Goal: Task Accomplishment & Management: Use online tool/utility

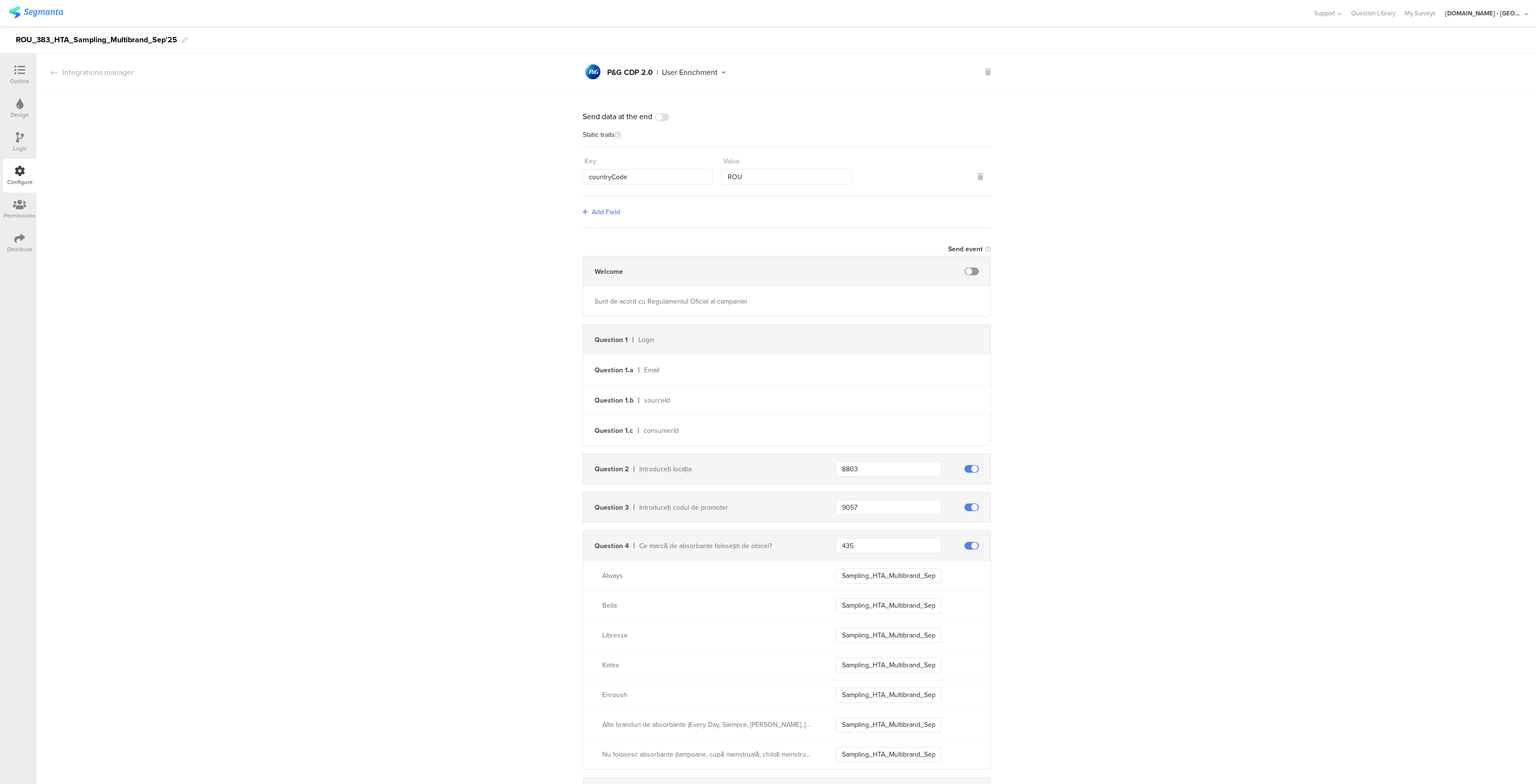
click at [851, 550] on input "435" at bounding box center [888, 546] width 106 height 16
click at [879, 568] on input "Sampling_HTA_Multibrand_Sep25_Always" at bounding box center [888, 576] width 106 height 16
click at [862, 505] on input "9057" at bounding box center [888, 507] width 106 height 16
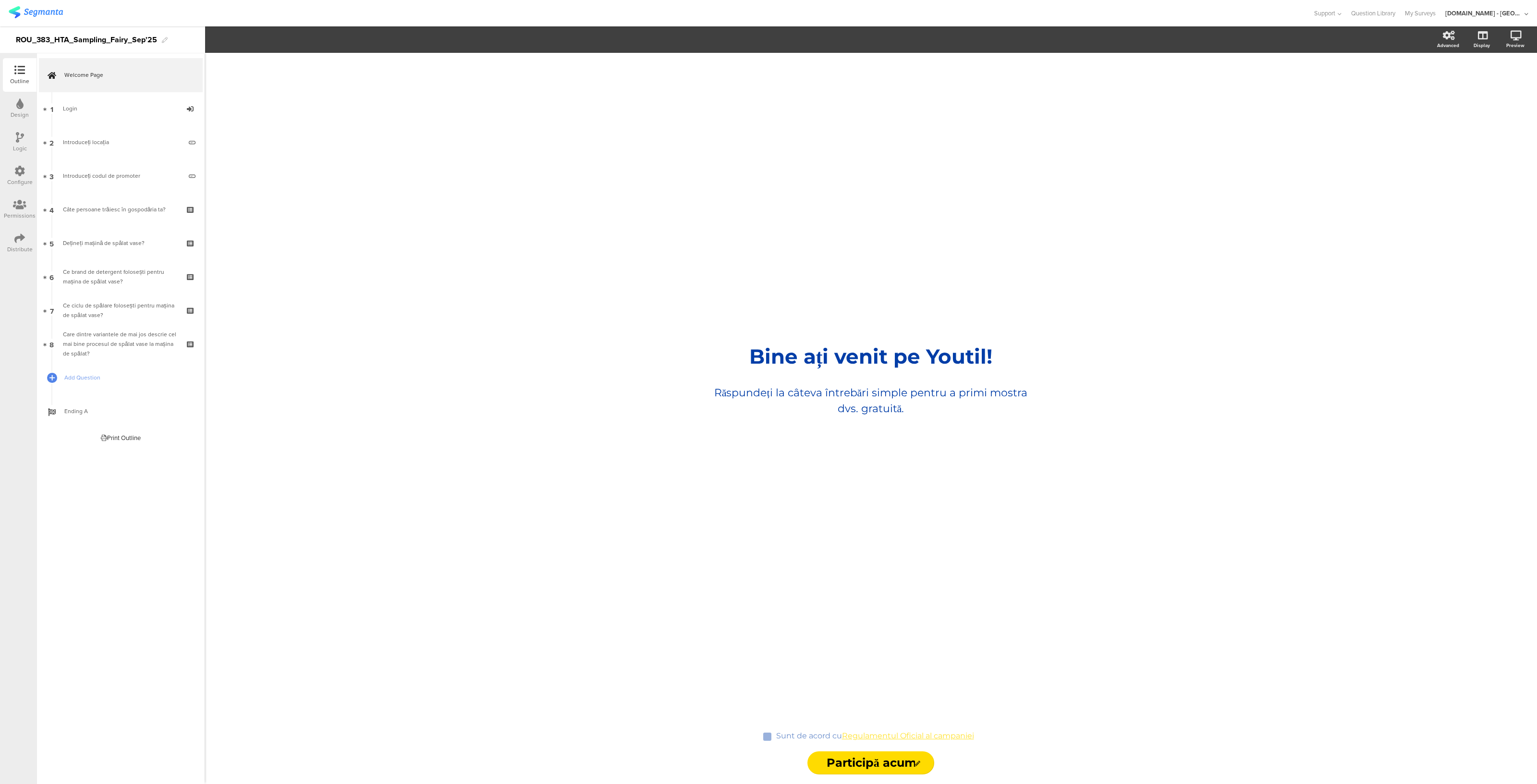
click at [13, 178] on div "Configure" at bounding box center [20, 182] width 26 height 8
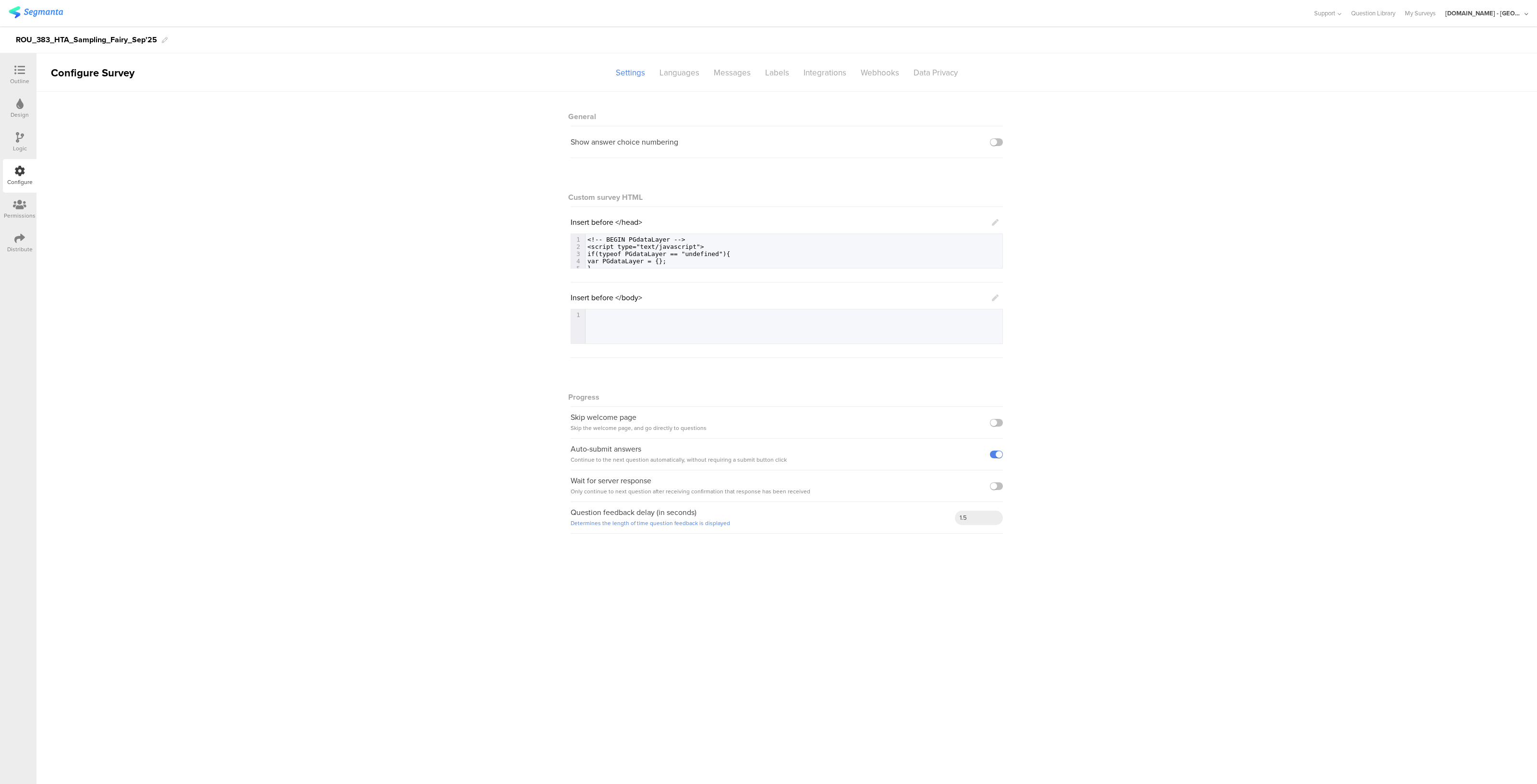
click at [817, 81] on sg-section-page-header "Configure Survey Settings Languages Messages Labels Integrations Webhooks Data …" at bounding box center [786, 72] width 1501 height 38
click at [817, 76] on div "Integrations" at bounding box center [825, 73] width 57 height 17
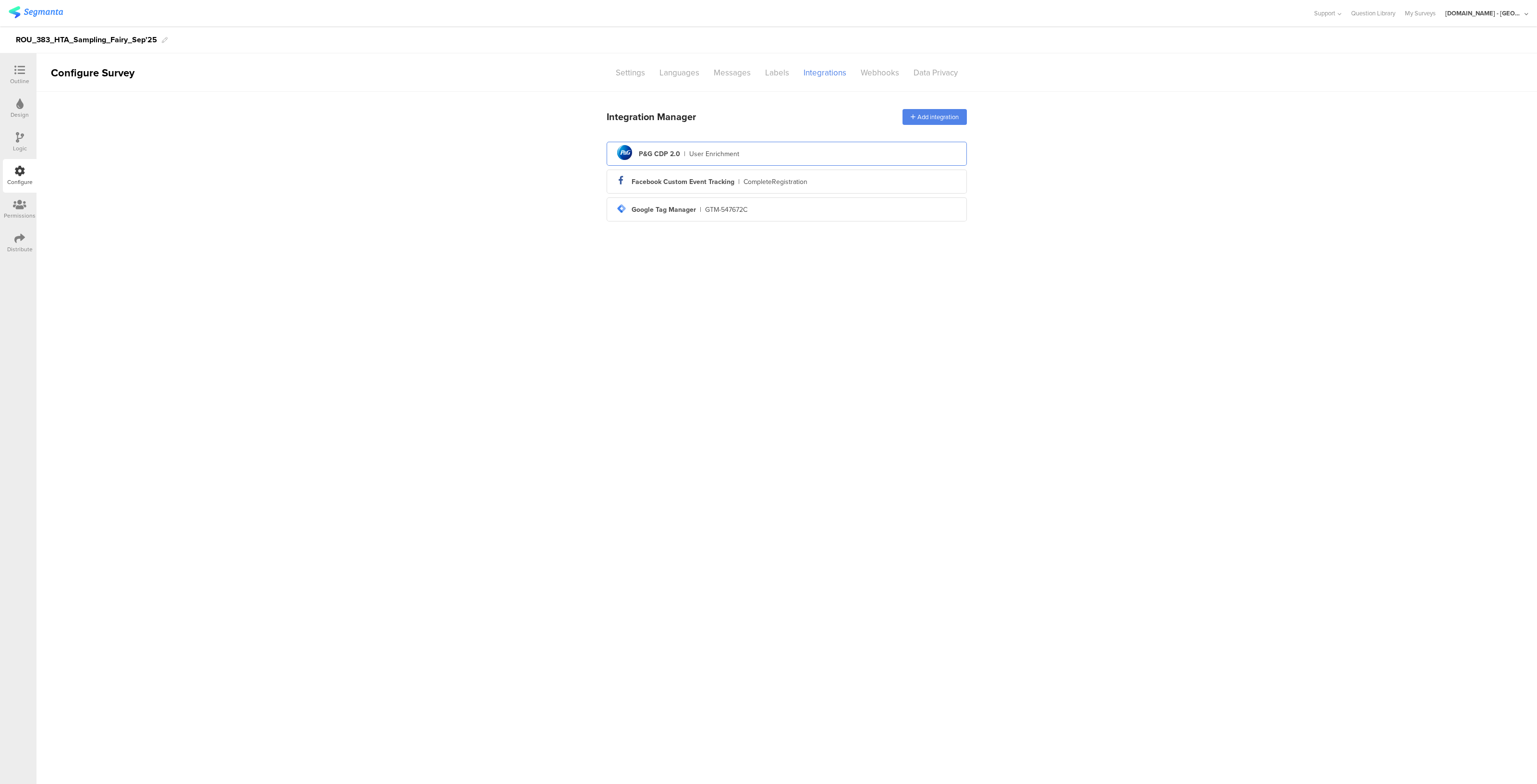
click at [728, 156] on div "User Enrichment" at bounding box center [714, 154] width 50 height 10
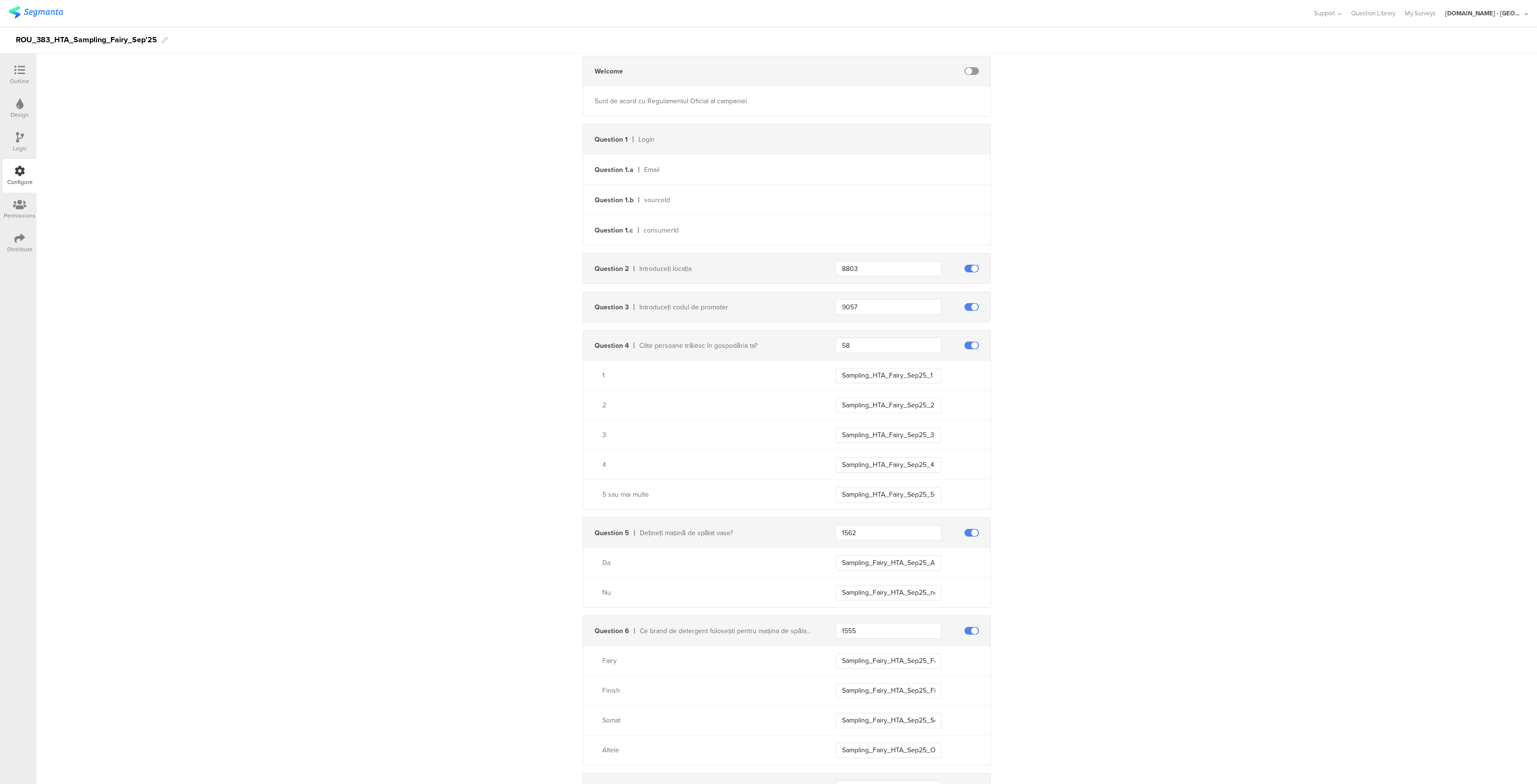
scroll to position [220, 0]
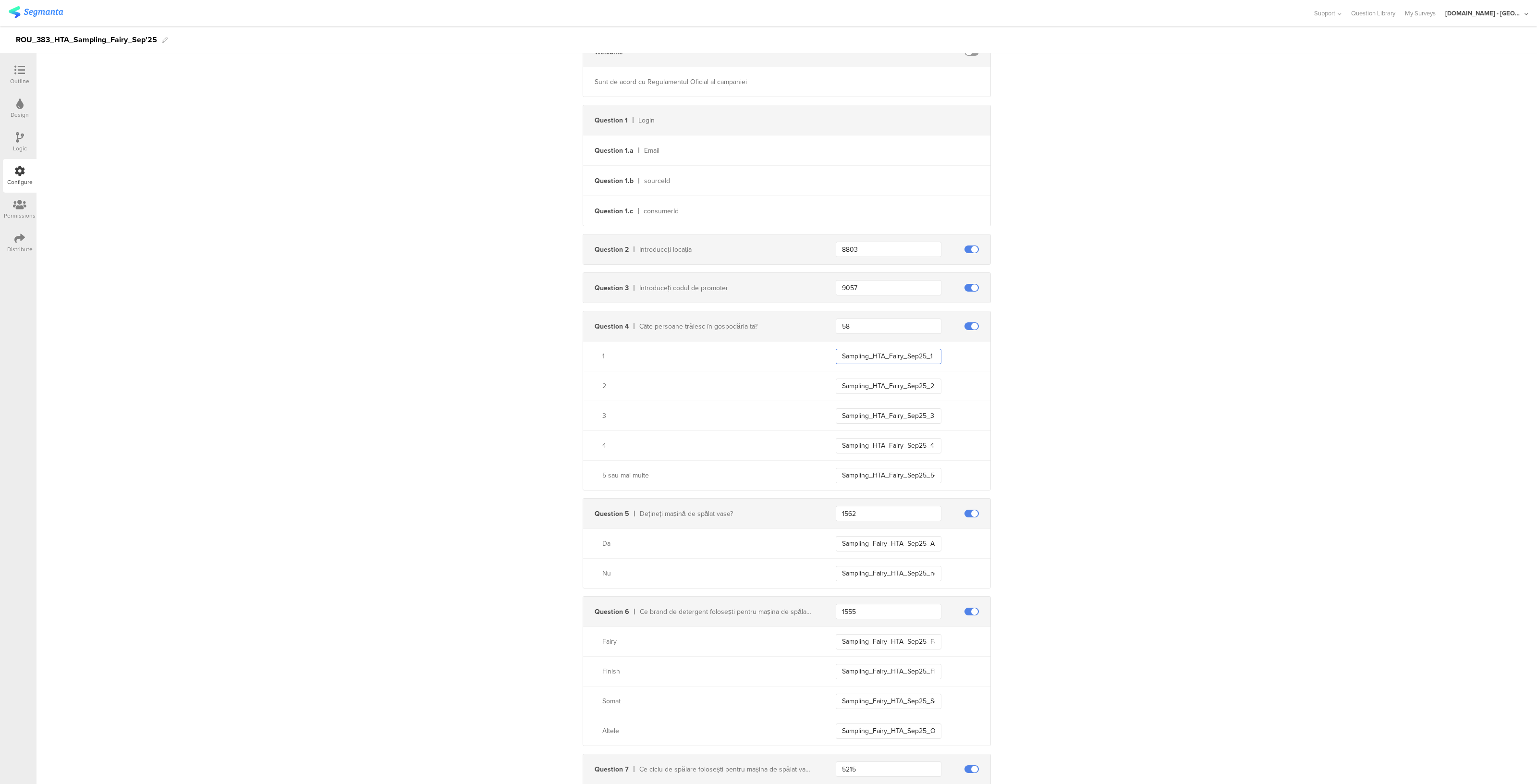
click at [881, 354] on input "Sampling_HTA_Fairy_Sep25_1" at bounding box center [888, 356] width 106 height 16
click at [867, 291] on input "9057" at bounding box center [888, 288] width 106 height 16
click at [862, 243] on input "8803" at bounding box center [888, 249] width 106 height 16
click at [902, 348] on input "Sampling_HTA_Fairy_Sep25_1" at bounding box center [888, 356] width 106 height 16
click at [844, 287] on input "9057" at bounding box center [888, 288] width 106 height 16
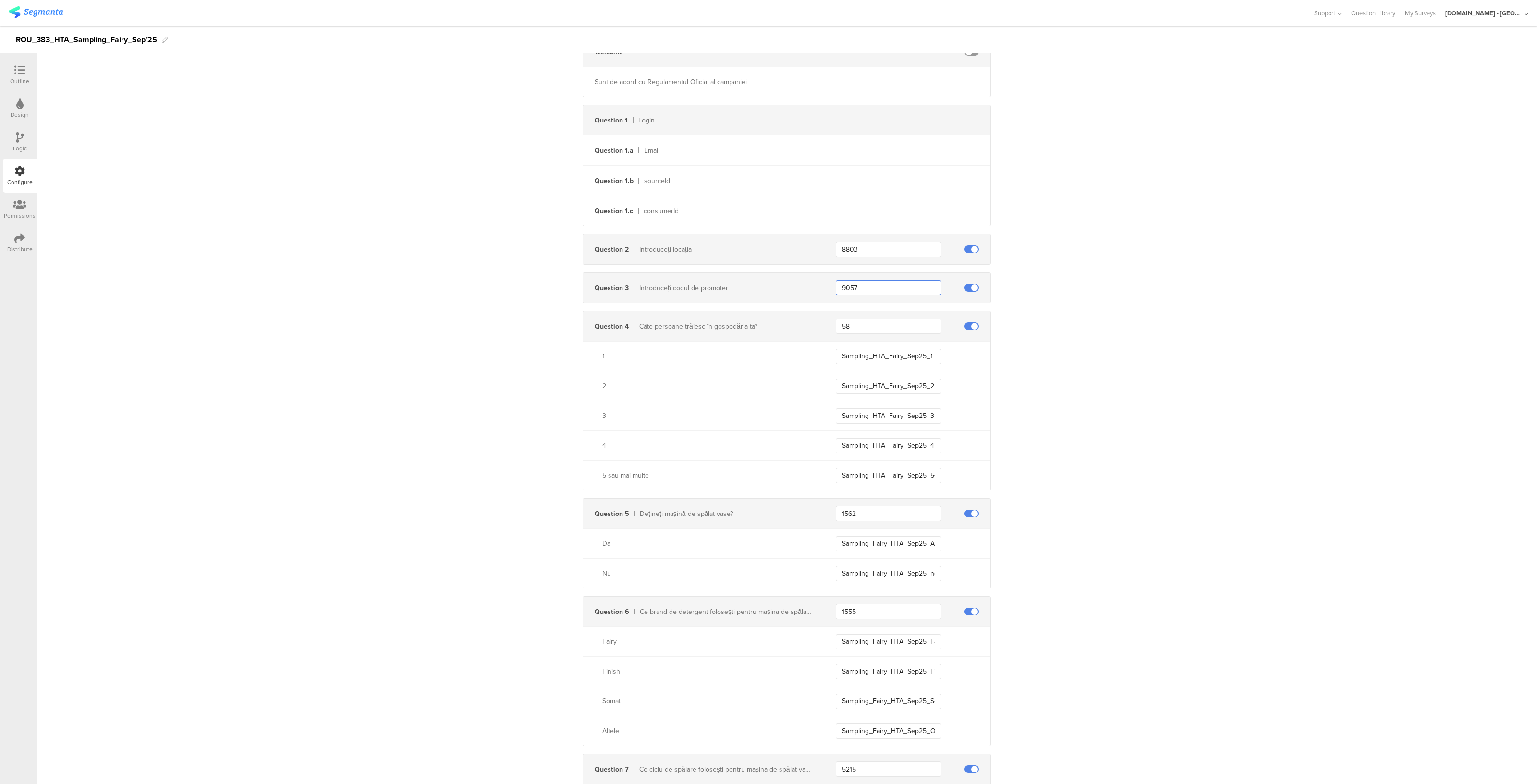
click at [844, 287] on input "9057" at bounding box center [888, 288] width 106 height 16
